Goal: Use online tool/utility: Utilize a website feature to perform a specific function

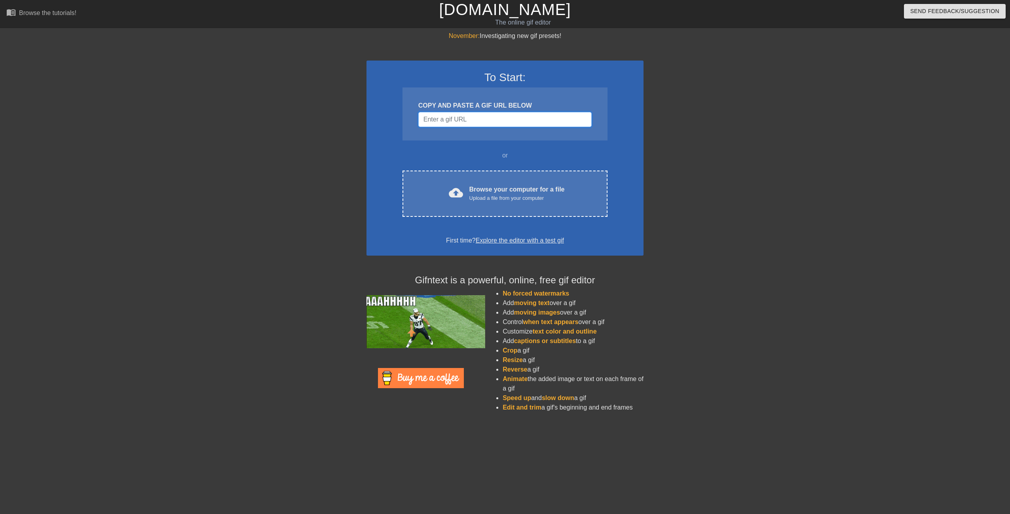
click at [463, 116] on input "Username" at bounding box center [504, 119] width 173 height 15
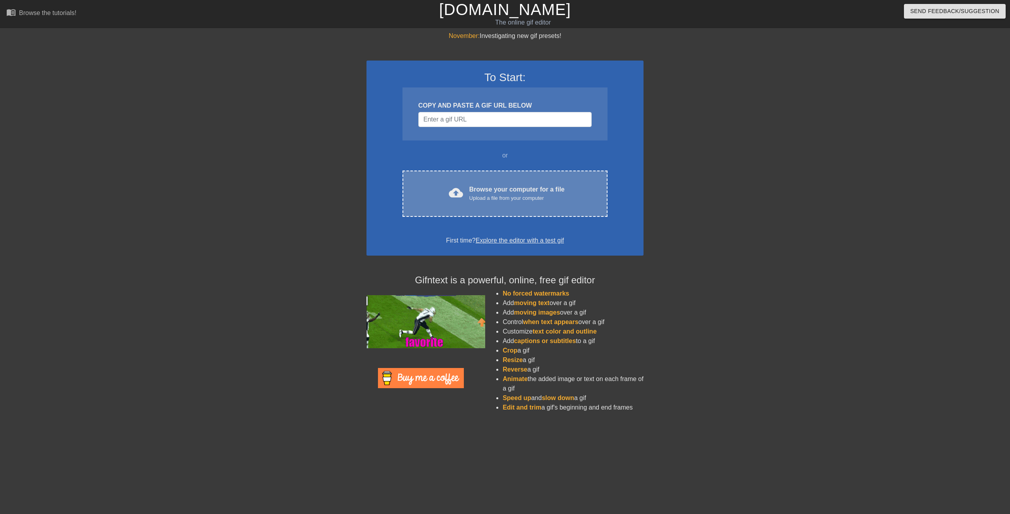
click at [510, 186] on div "Browse your computer for a file Upload a file from your computer" at bounding box center [516, 193] width 95 height 17
click at [479, 194] on div "Browse your computer for a file Upload a file from your computer" at bounding box center [516, 193] width 95 height 17
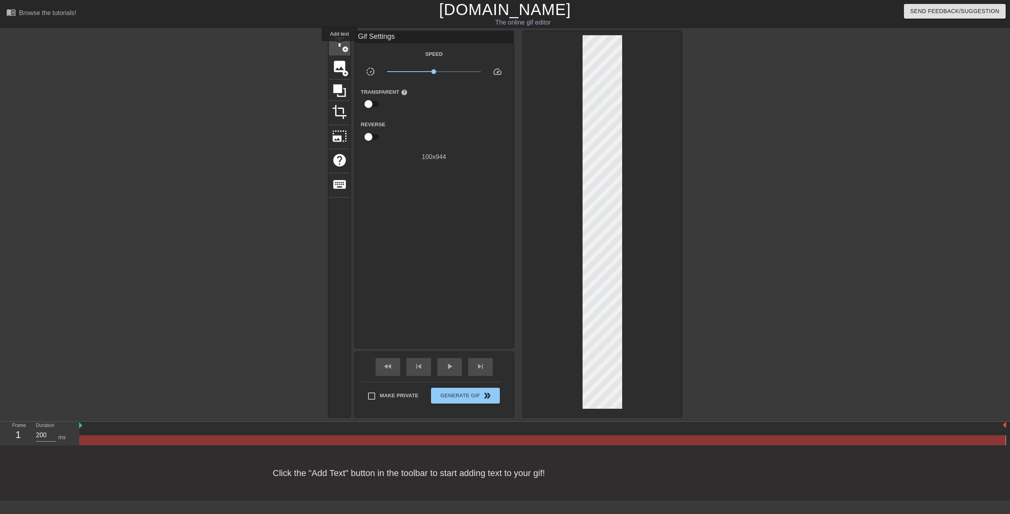
click at [340, 47] on span "title" at bounding box center [339, 42] width 15 height 15
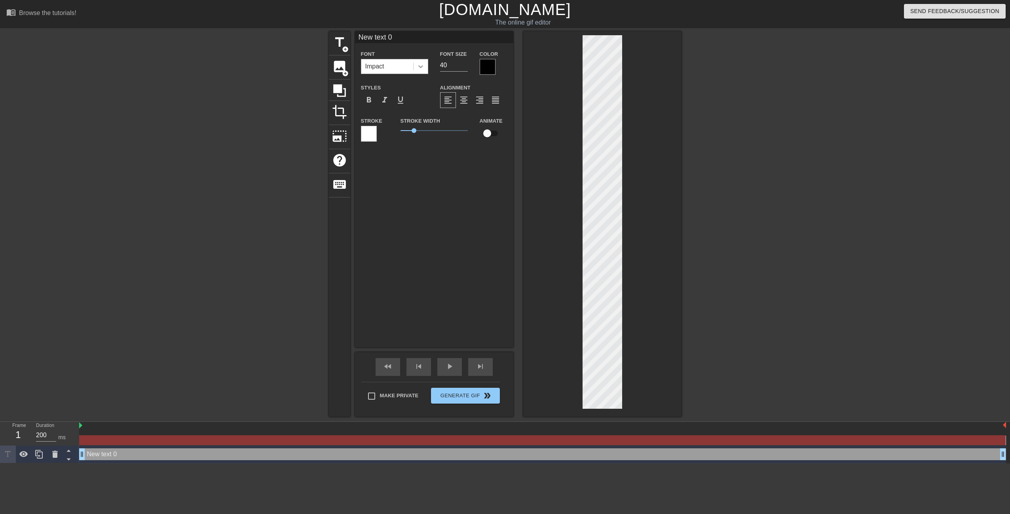
click at [414, 67] on div at bounding box center [421, 66] width 14 height 14
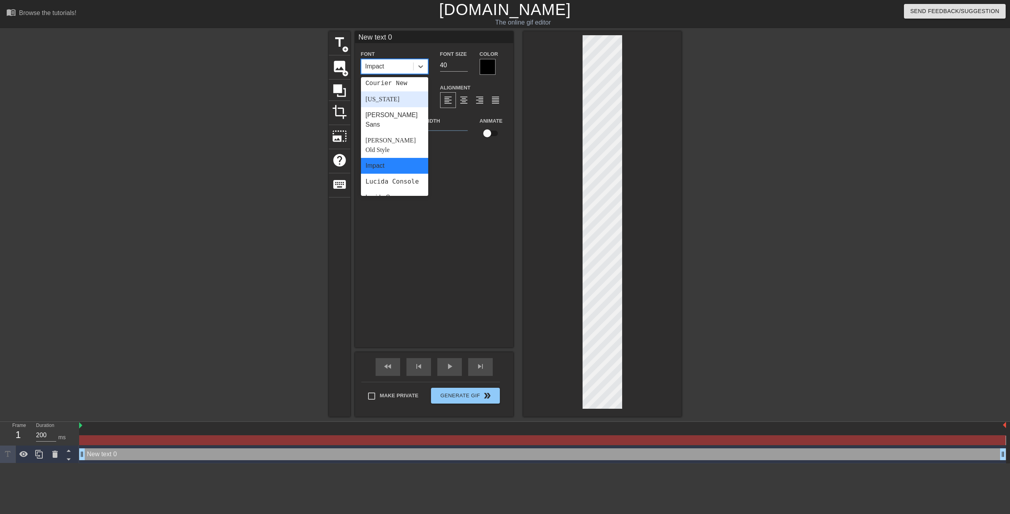
scroll to position [158, 0]
click at [398, 161] on div "Lucida Console" at bounding box center [394, 169] width 67 height 16
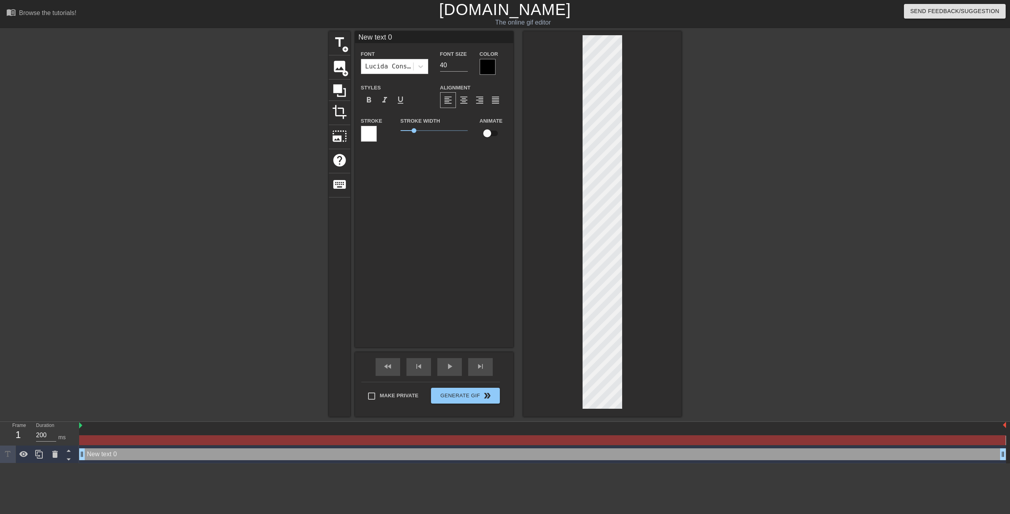
click at [639, 128] on div at bounding box center [602, 223] width 158 height 385
type input "New tet 0"
type textarea "New tet 0"
type input "New tt 0"
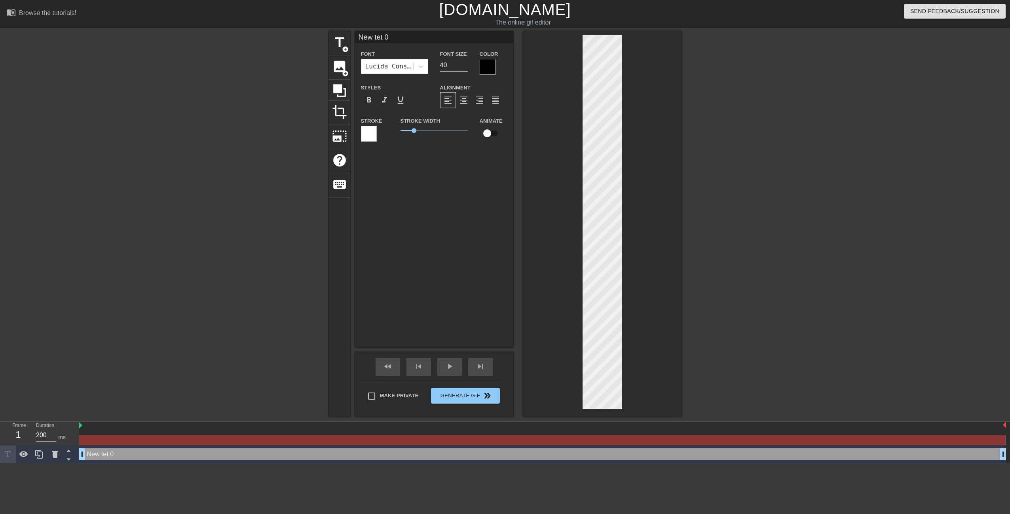
type textarea "New tt 0"
type input "New t 0"
type textarea "New t 0"
click at [500, 97] on span "format_align_justify" at bounding box center [495, 99] width 9 height 9
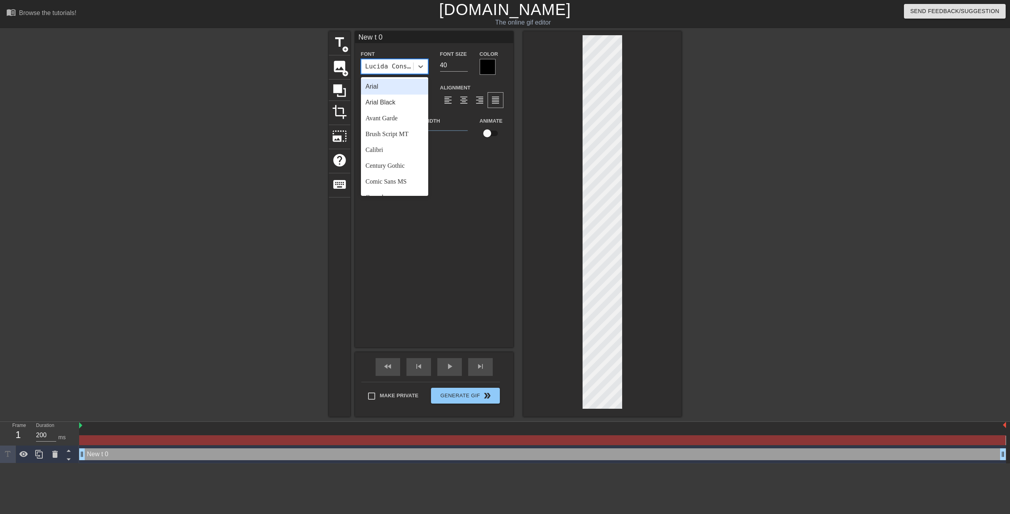
click at [410, 63] on div "Lucida Console" at bounding box center [389, 66] width 49 height 9
click at [397, 90] on div "Arial" at bounding box center [394, 87] width 67 height 16
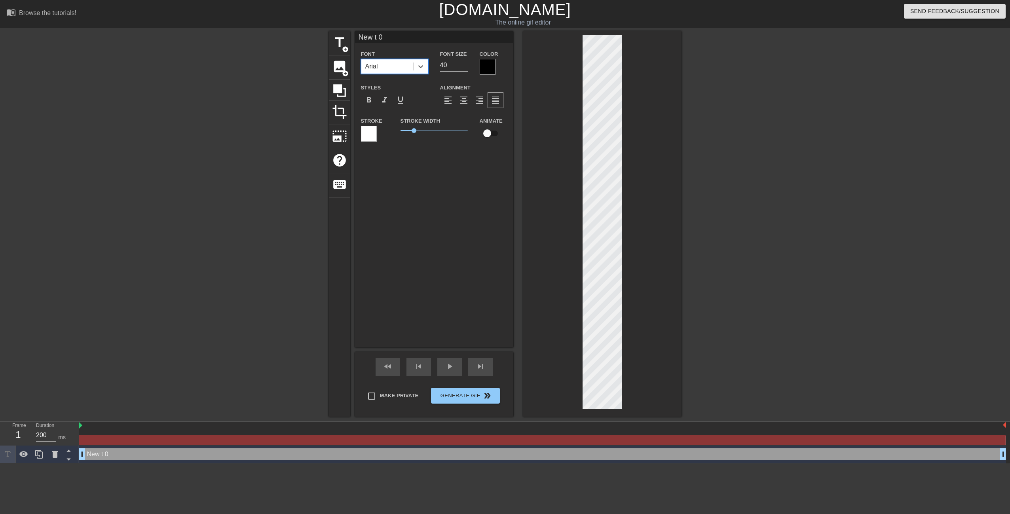
scroll to position [1, 2]
click at [338, 188] on span "keyboard" at bounding box center [339, 184] width 15 height 15
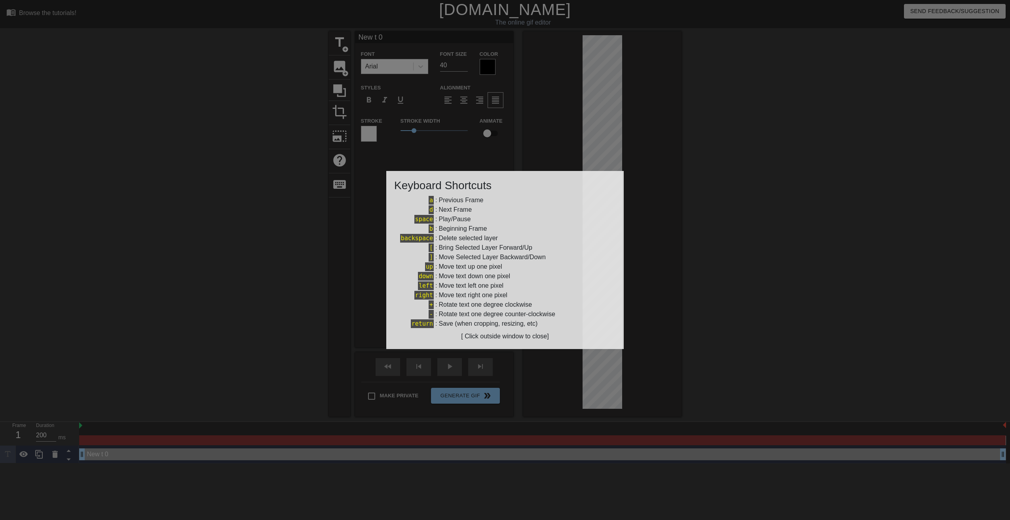
click at [559, 123] on div at bounding box center [505, 260] width 1010 height 520
